Goal: Information Seeking & Learning: Learn about a topic

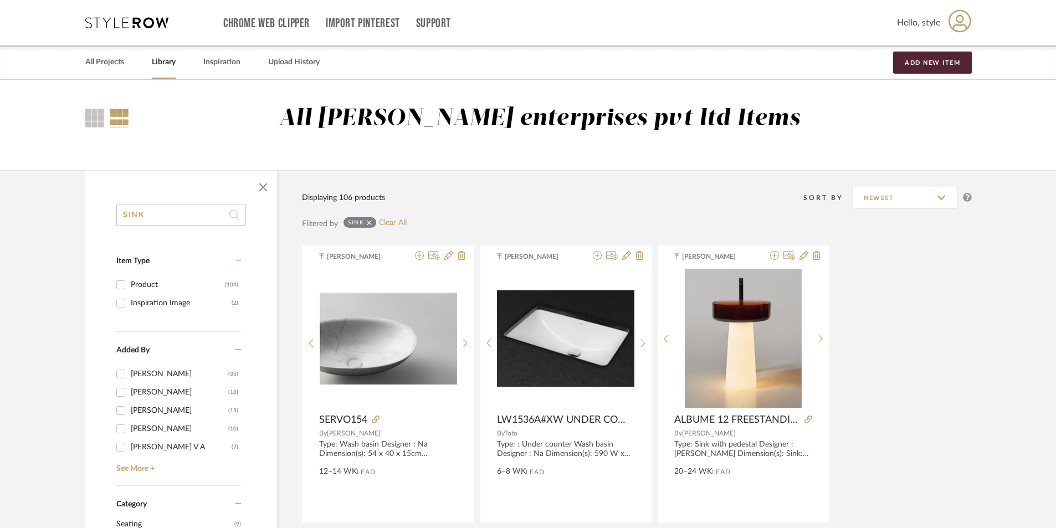
drag, startPoint x: 158, startPoint y: 217, endPoint x: 65, endPoint y: 214, distance: 93.1
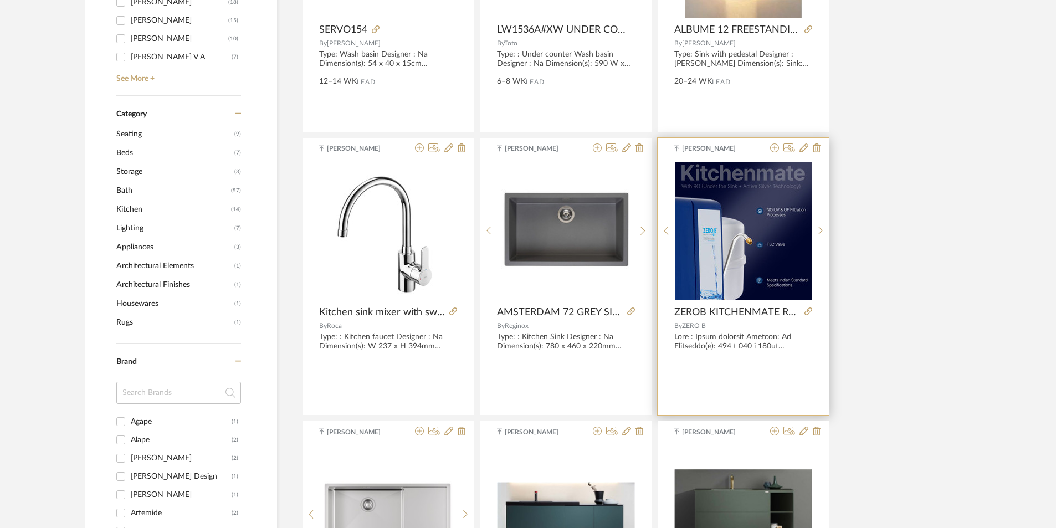
scroll to position [388, 0]
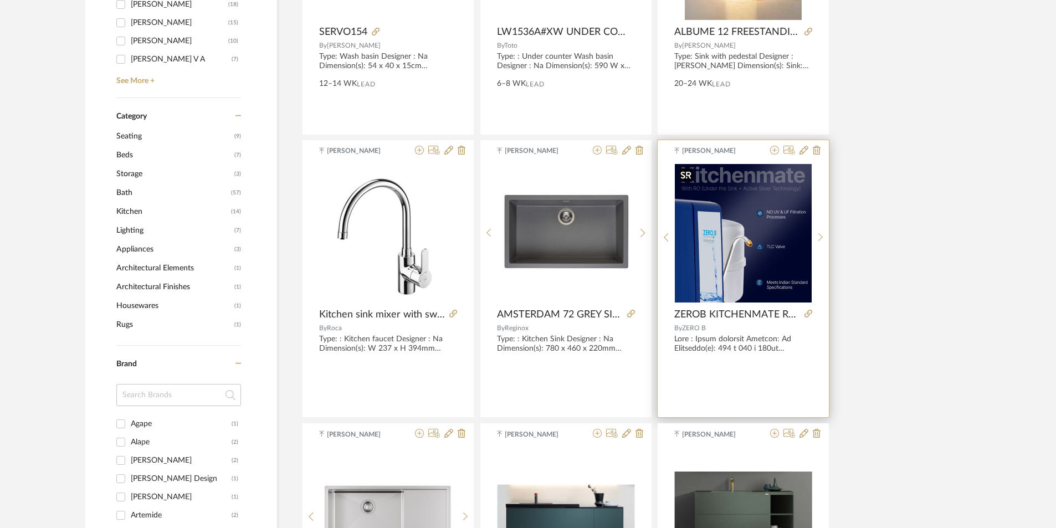
click at [0, 0] on img at bounding box center [0, 0] width 0 height 0
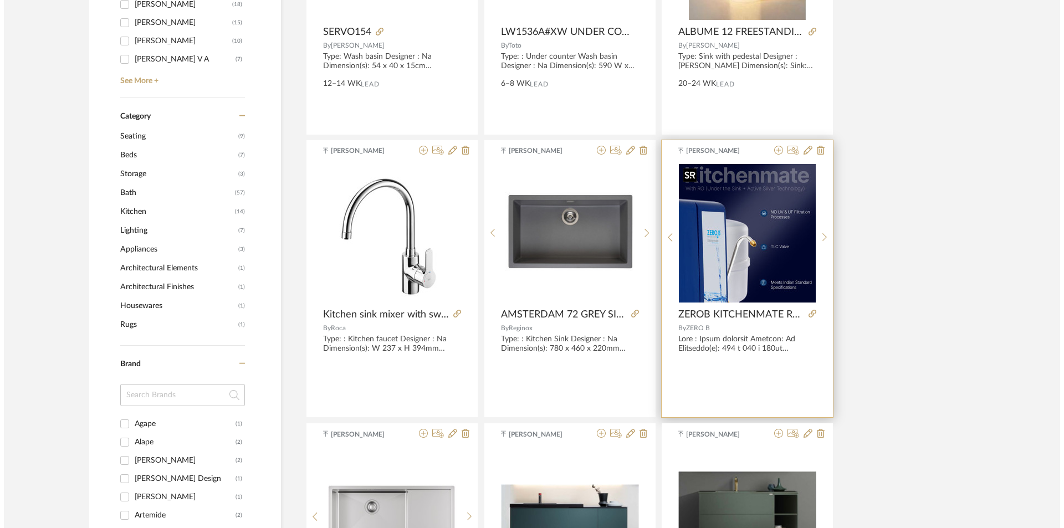
scroll to position [0, 0]
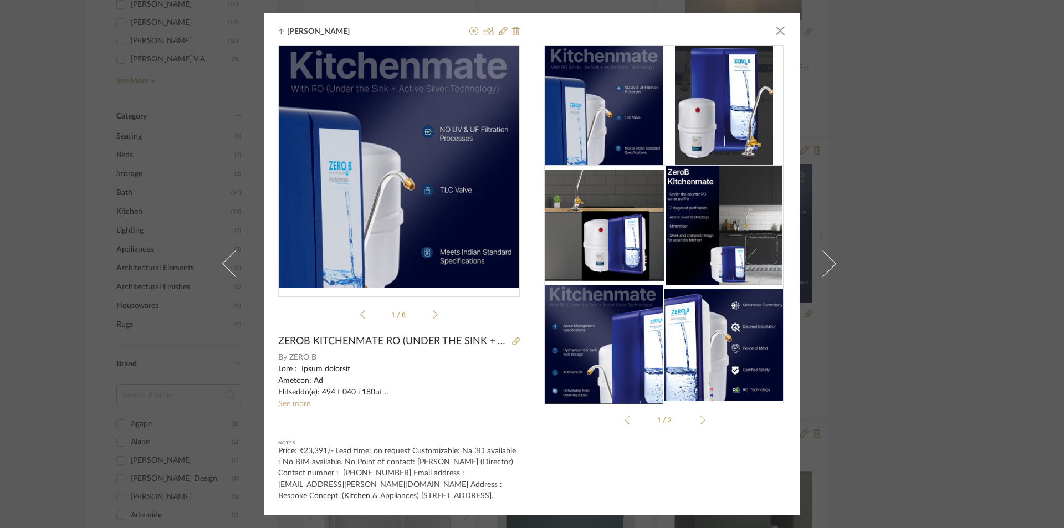
click at [587, 109] on img at bounding box center [604, 106] width 118 height 120
click at [474, 110] on img "0" at bounding box center [398, 167] width 239 height 242
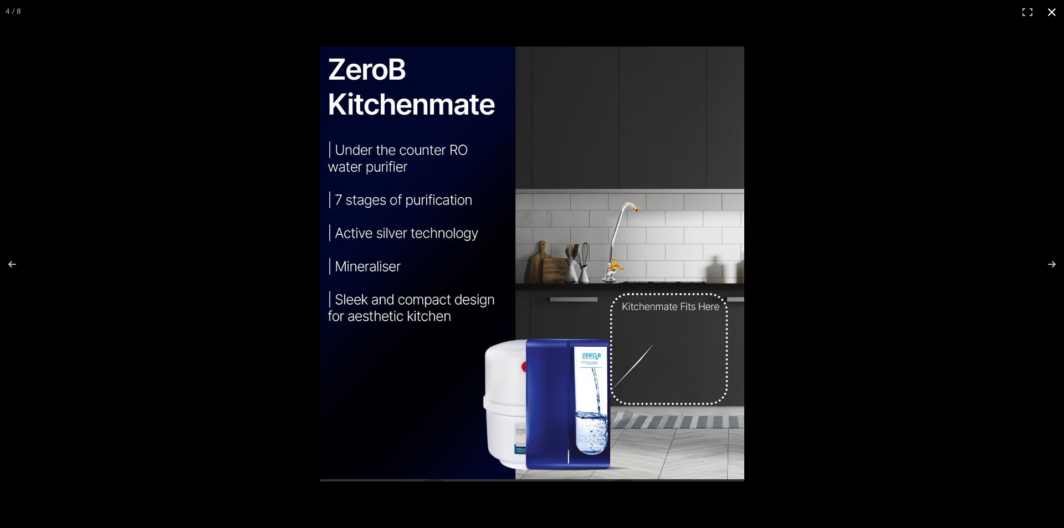
click at [896, 240] on div at bounding box center [802, 286] width 965 height 479
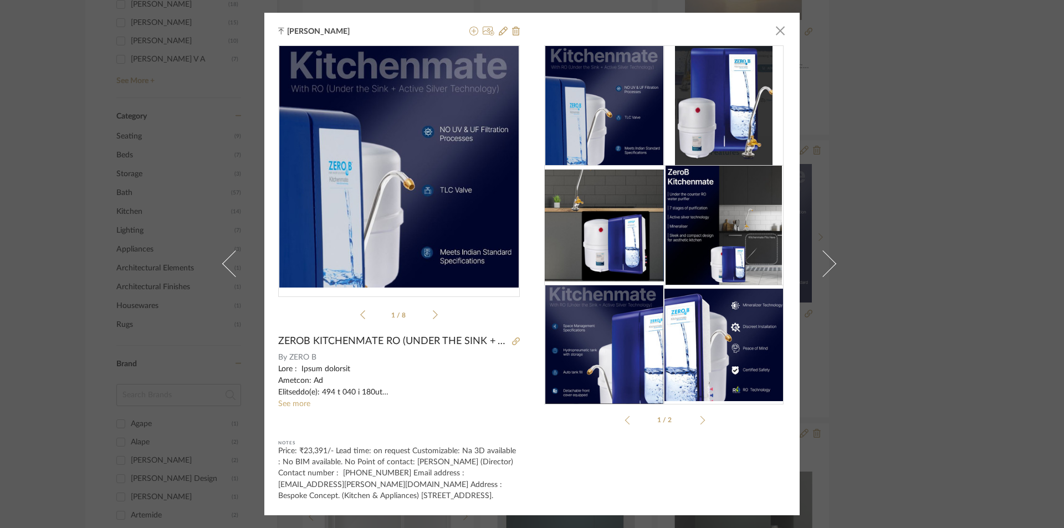
click at [338, 445] on div "Price: ₹23,391/- Lead time: on request Customizable: Na 3D available : No BIM a…" at bounding box center [399, 472] width 242 height 55
drag, startPoint x: 396, startPoint y: 333, endPoint x: 273, endPoint y: 341, distance: 123.2
click at [273, 341] on div "[PERSON_NAME] × 1 / 8 ZEROB KITCHENMATE RO (UNDER THE SINK + ACTIVE SILVER TECH…" at bounding box center [531, 264] width 535 height 502
drag, startPoint x: 929, startPoint y: 213, endPoint x: 905, endPoint y: 210, distance: 24.0
click at [930, 212] on div "[PERSON_NAME] × 1 / 8 ZEROB KITCHENMATE RO (UNDER THE SINK + ACTIVE SILVER TECH…" at bounding box center [532, 264] width 1064 height 528
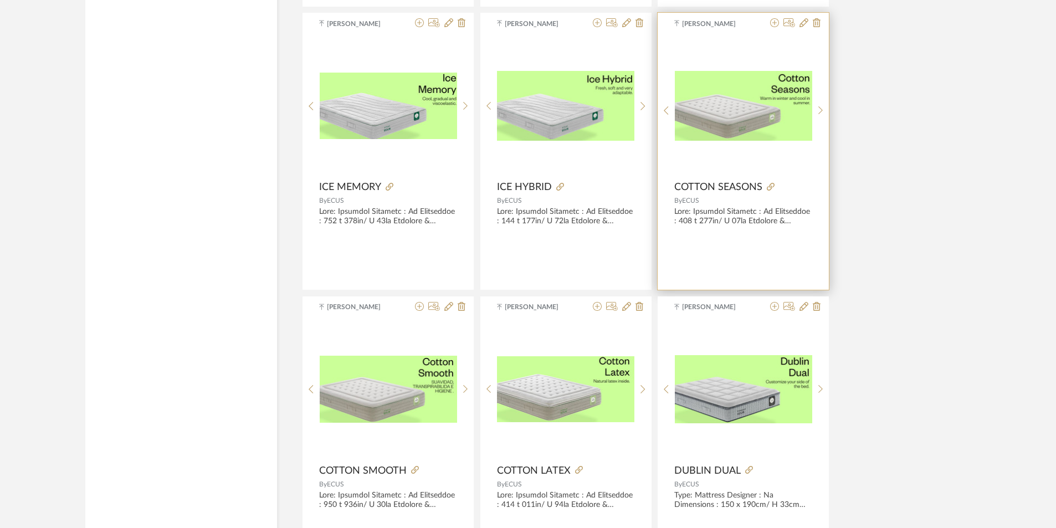
scroll to position [1607, 0]
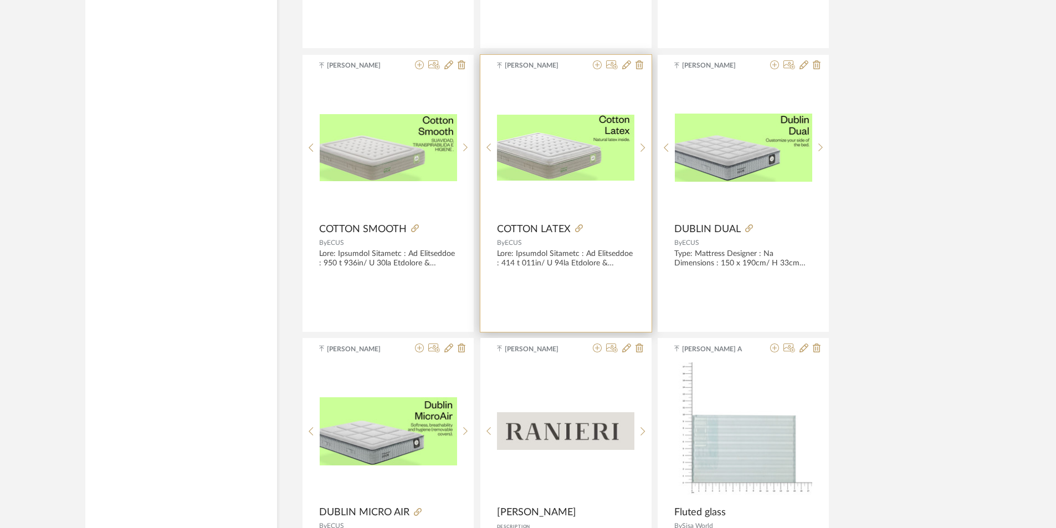
drag, startPoint x: 532, startPoint y: 243, endPoint x: 522, endPoint y: 245, distance: 10.8
click at [522, 245] on div "By ECUS" at bounding box center [566, 243] width 138 height 8
click at [529, 265] on div at bounding box center [566, 258] width 138 height 19
drag, startPoint x: 542, startPoint y: 262, endPoint x: 601, endPoint y: 269, distance: 59.7
click at [601, 269] on div at bounding box center [565, 259] width 171 height 21
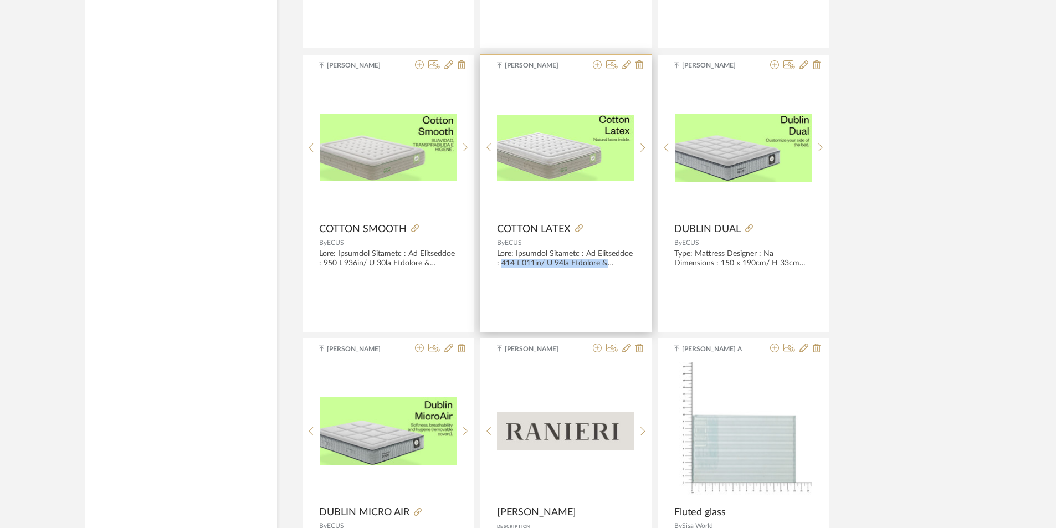
click at [601, 269] on div at bounding box center [565, 259] width 171 height 21
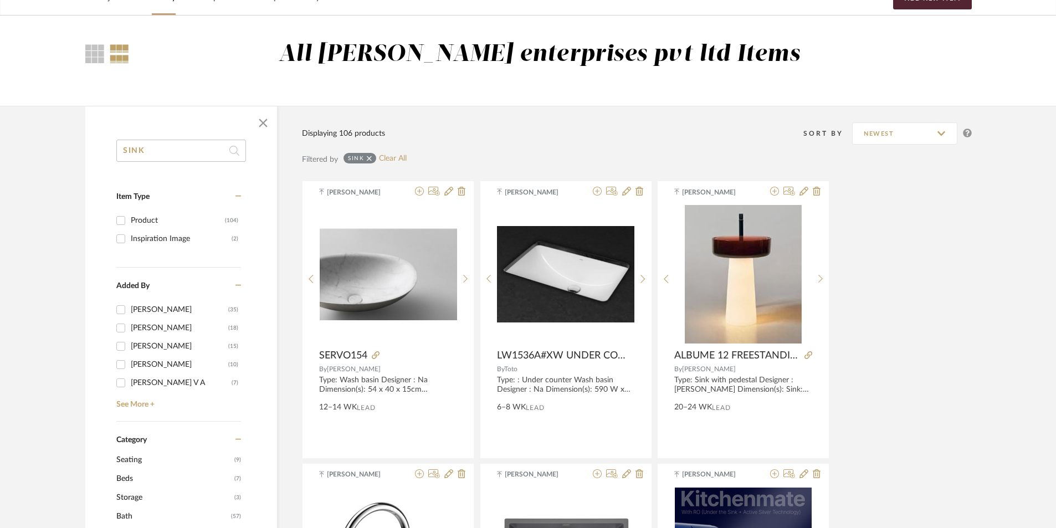
scroll to position [111, 0]
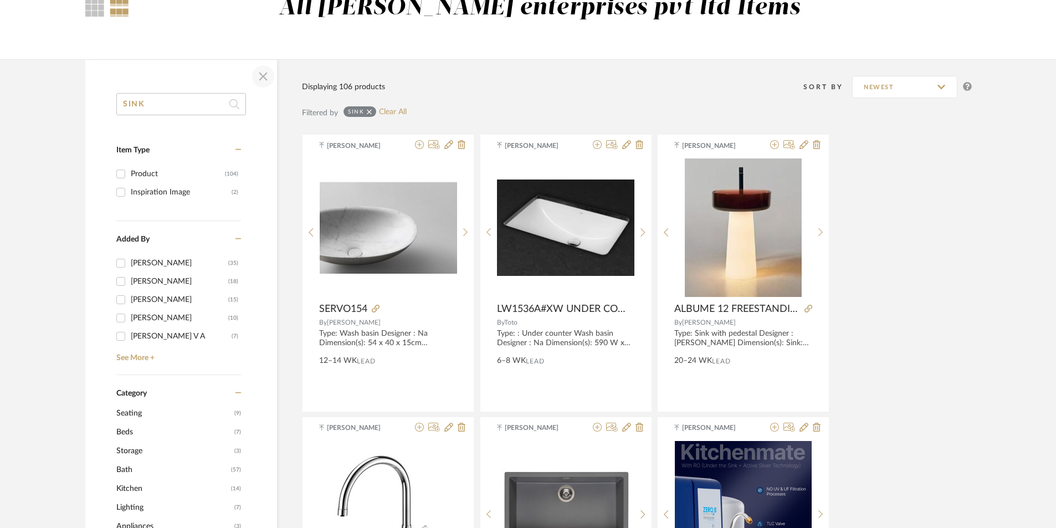
click at [253, 78] on span "button" at bounding box center [263, 76] width 27 height 27
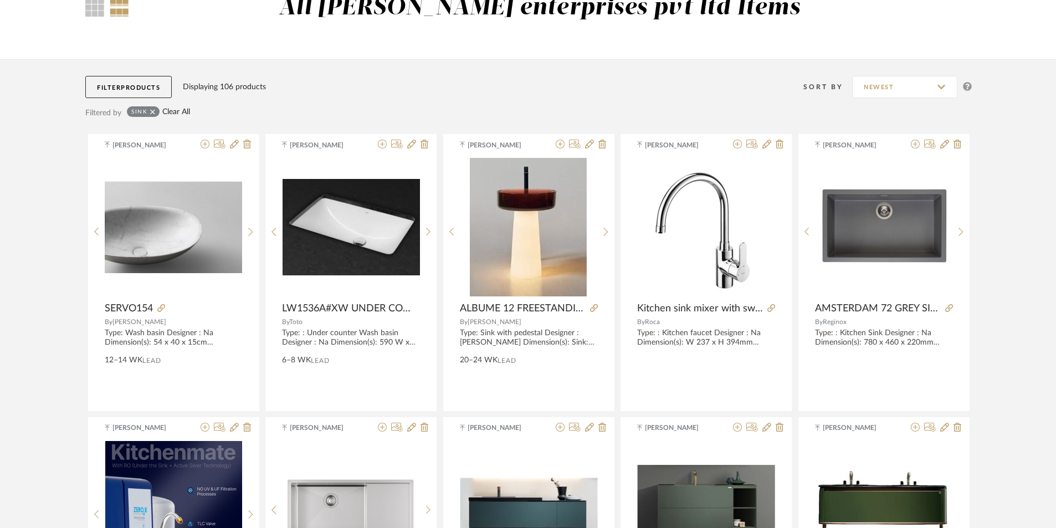
click at [177, 110] on link "Clear All" at bounding box center [176, 111] width 28 height 9
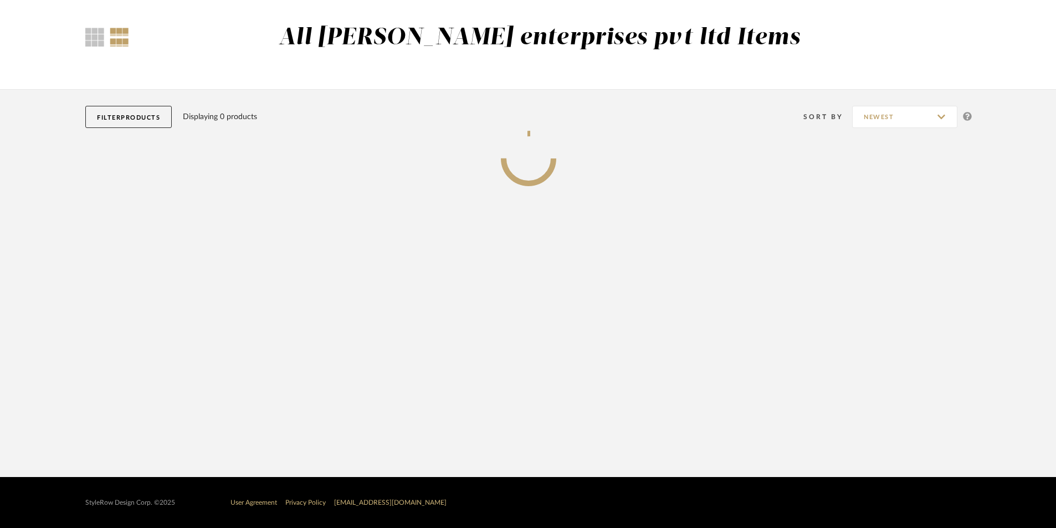
scroll to position [81, 0]
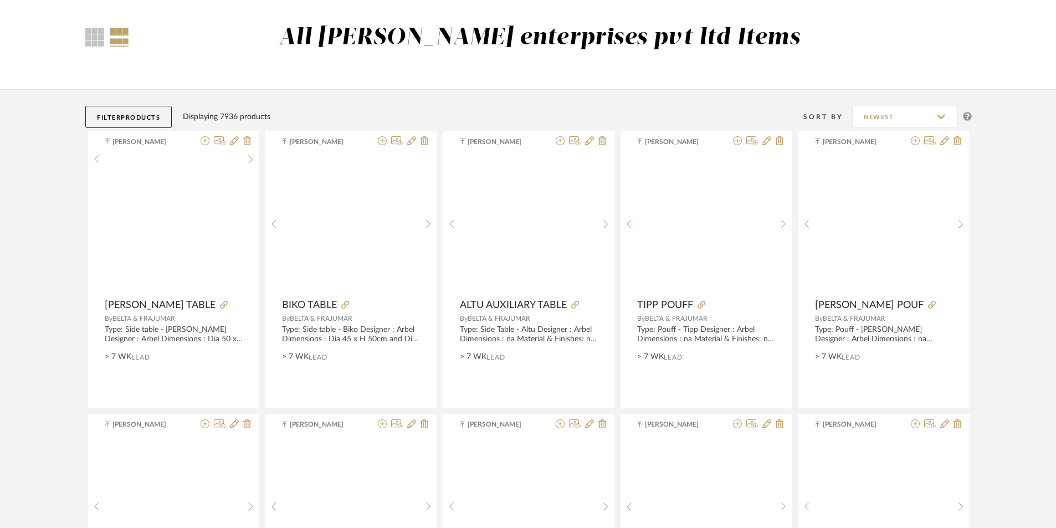
scroll to position [111, 0]
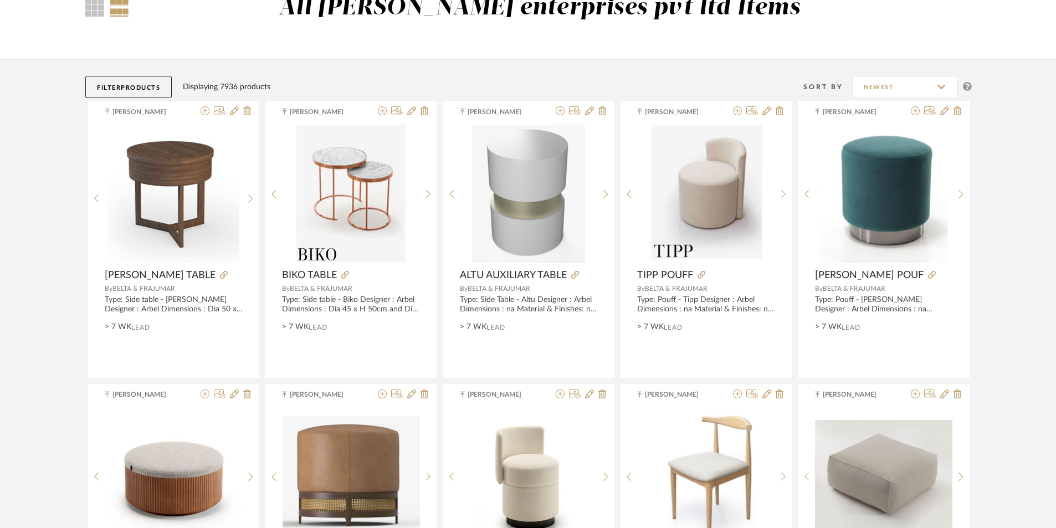
click at [123, 79] on button "Filter Products" at bounding box center [128, 87] width 86 height 22
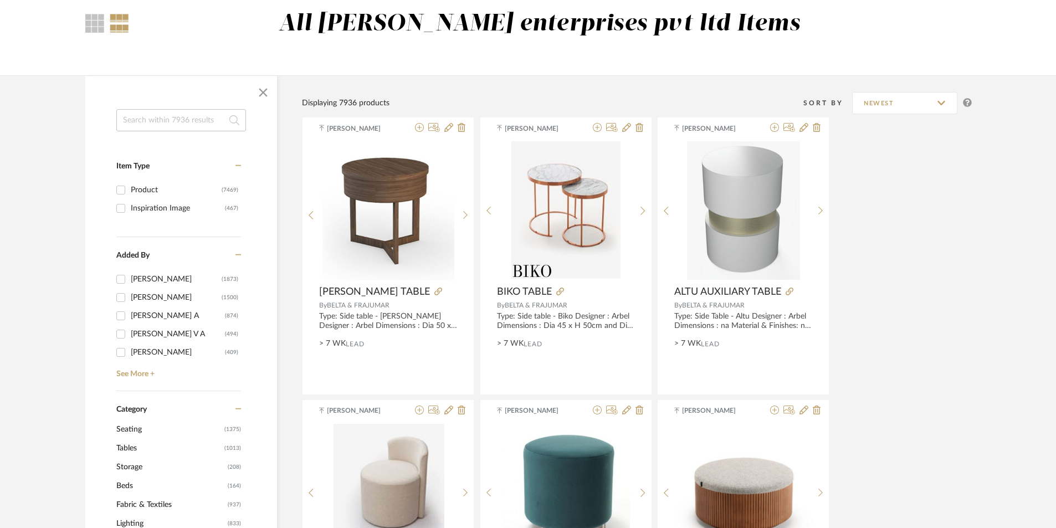
scroll to position [166, 0]
